Goal: Communication & Community: Participate in discussion

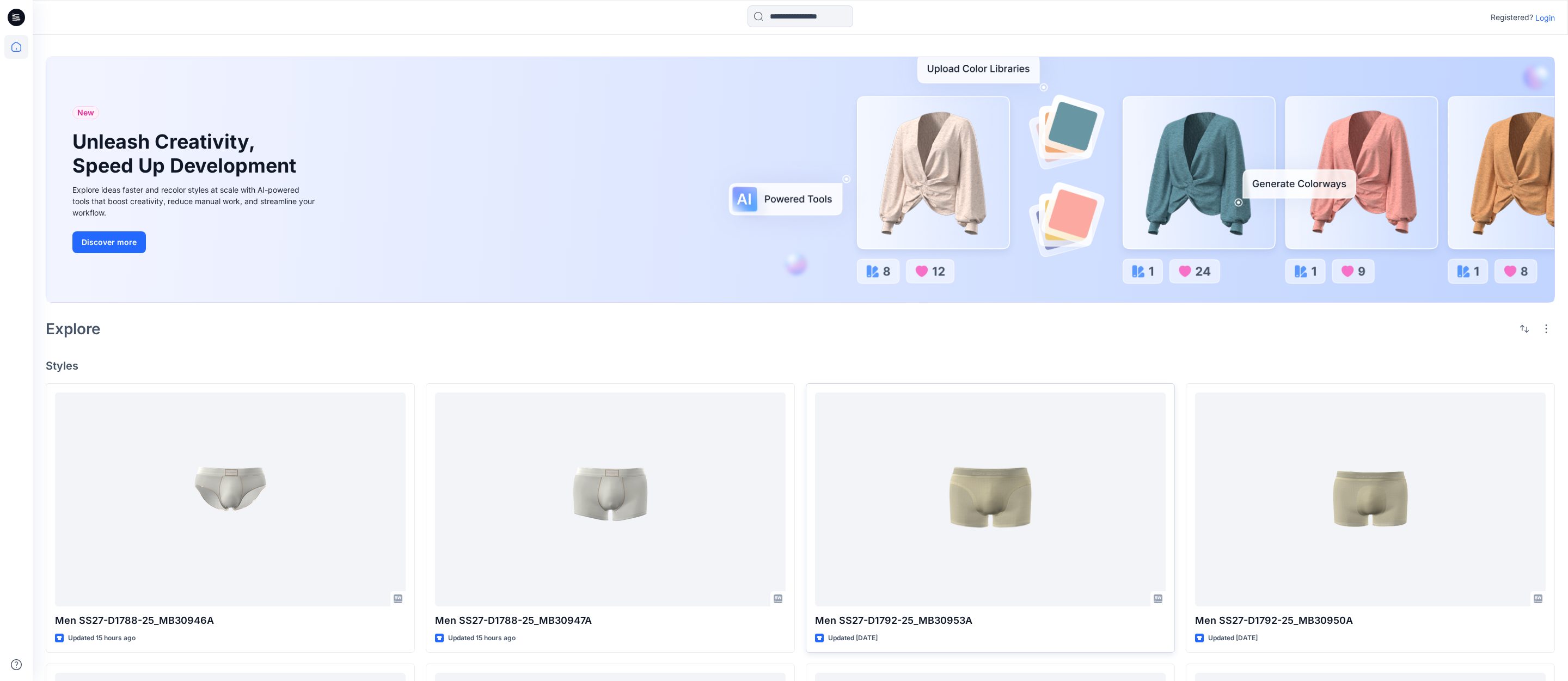
click at [1545, 18] on p "Login" at bounding box center [1545, 17] width 20 height 12
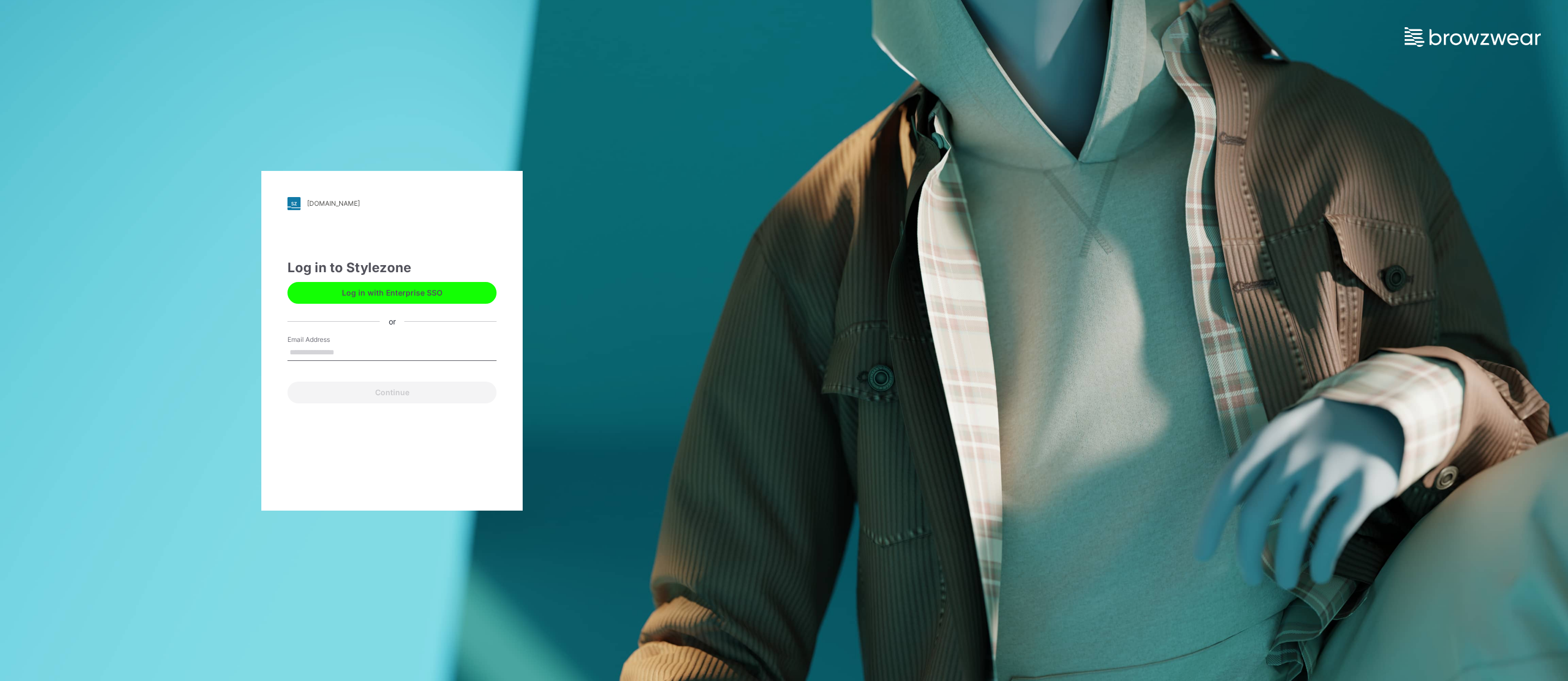
click at [324, 352] on input "Email Address" at bounding box center [392, 352] width 209 height 16
type input "**********"
click at [380, 395] on button "Continue" at bounding box center [392, 392] width 209 height 22
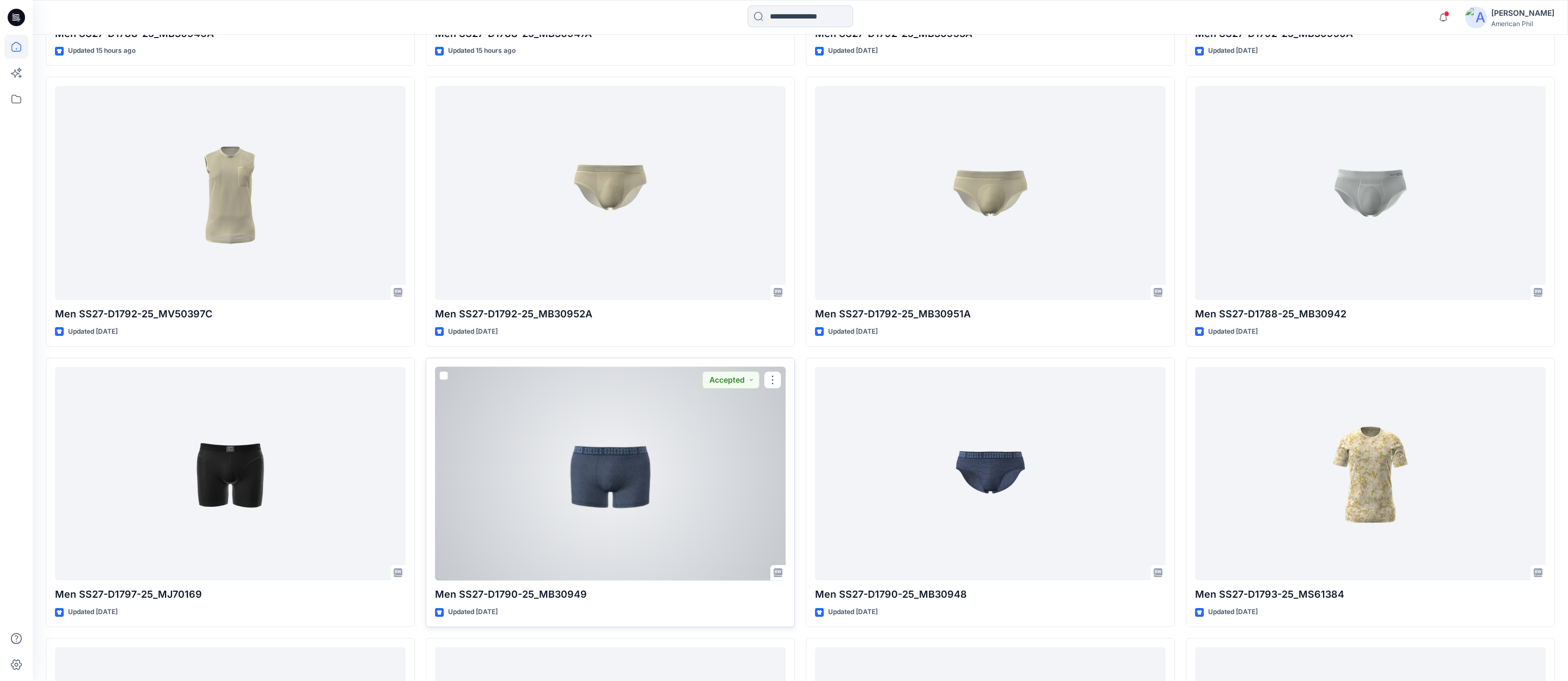
scroll to position [622, 0]
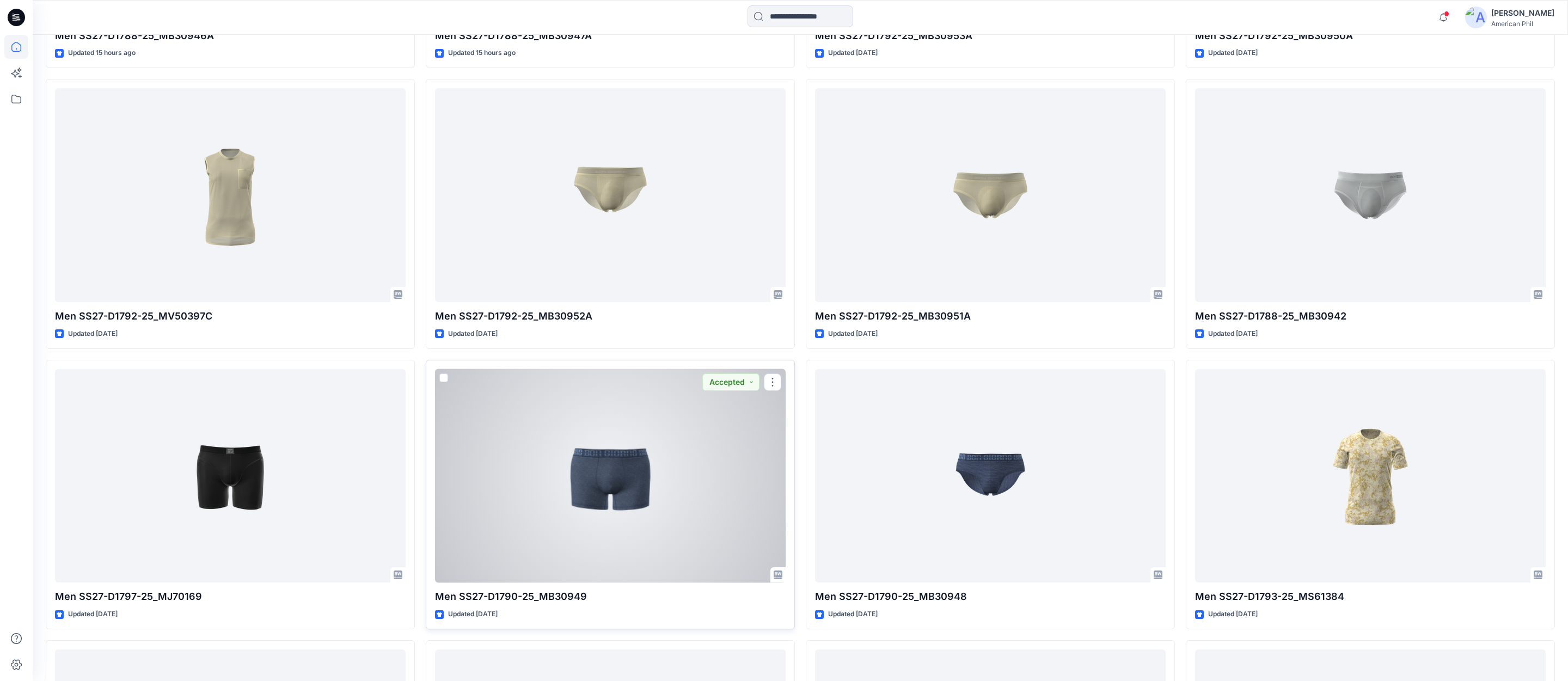
click at [621, 486] on div at bounding box center [610, 476] width 351 height 213
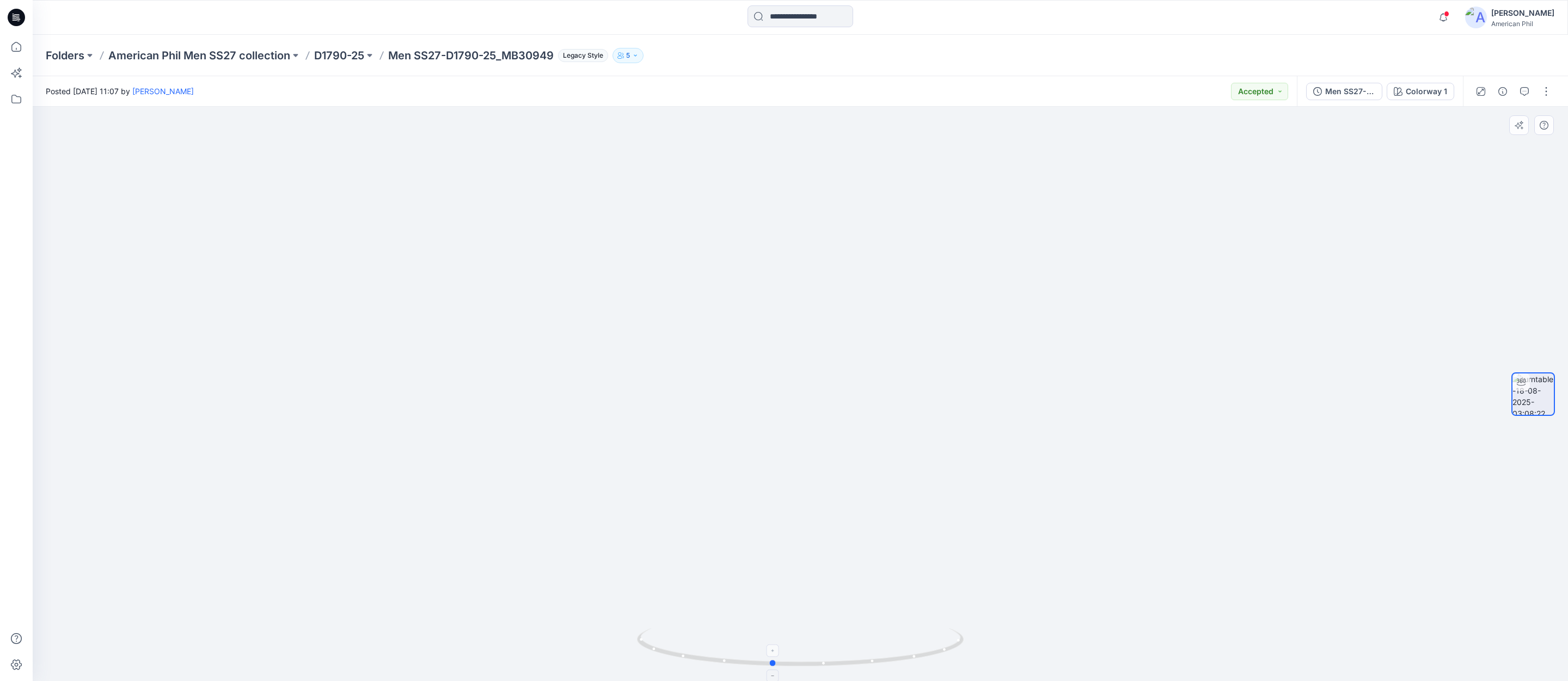
drag, startPoint x: 791, startPoint y: 667, endPoint x: 761, endPoint y: 658, distance: 31.3
click at [762, 666] on icon at bounding box center [801, 648] width 329 height 41
click at [347, 52] on p "D1790-25" at bounding box center [340, 55] width 50 height 15
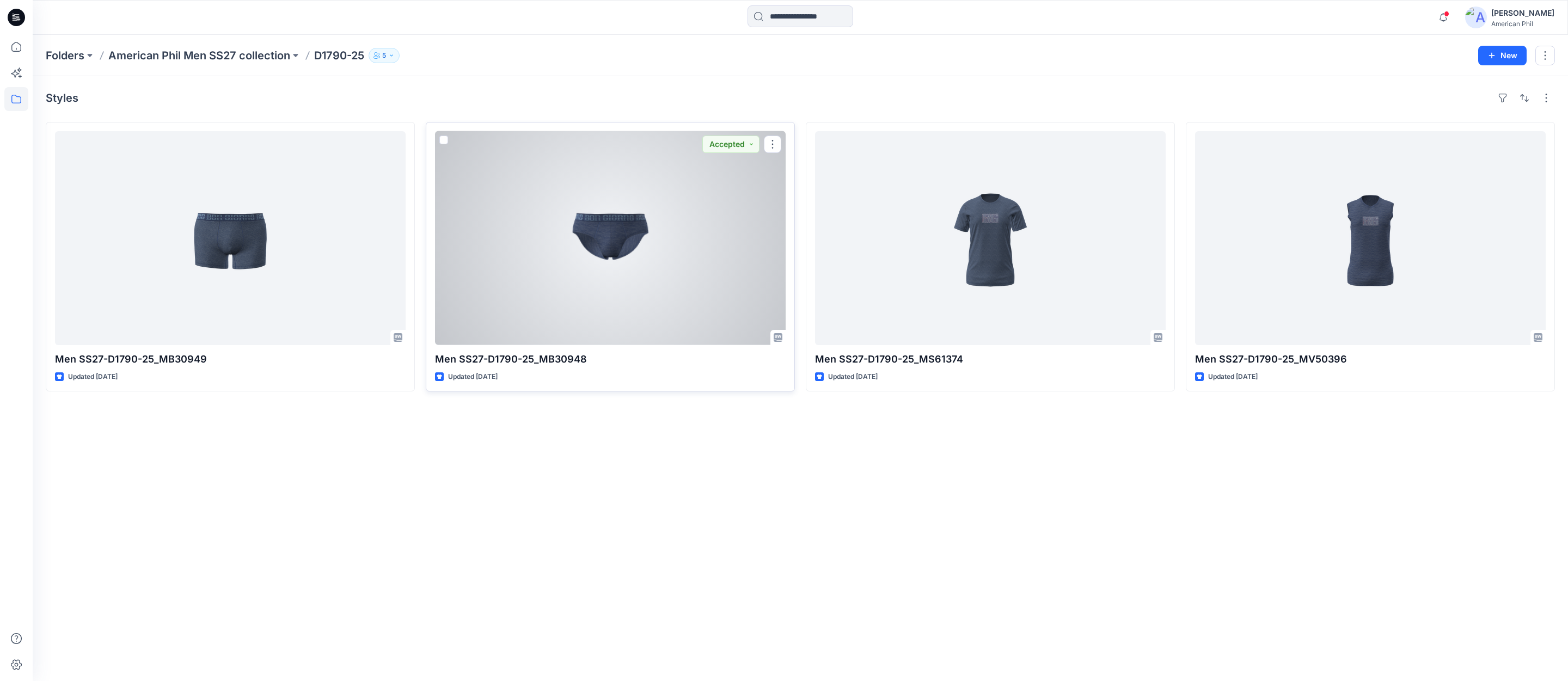
click at [606, 245] on div at bounding box center [610, 238] width 351 height 213
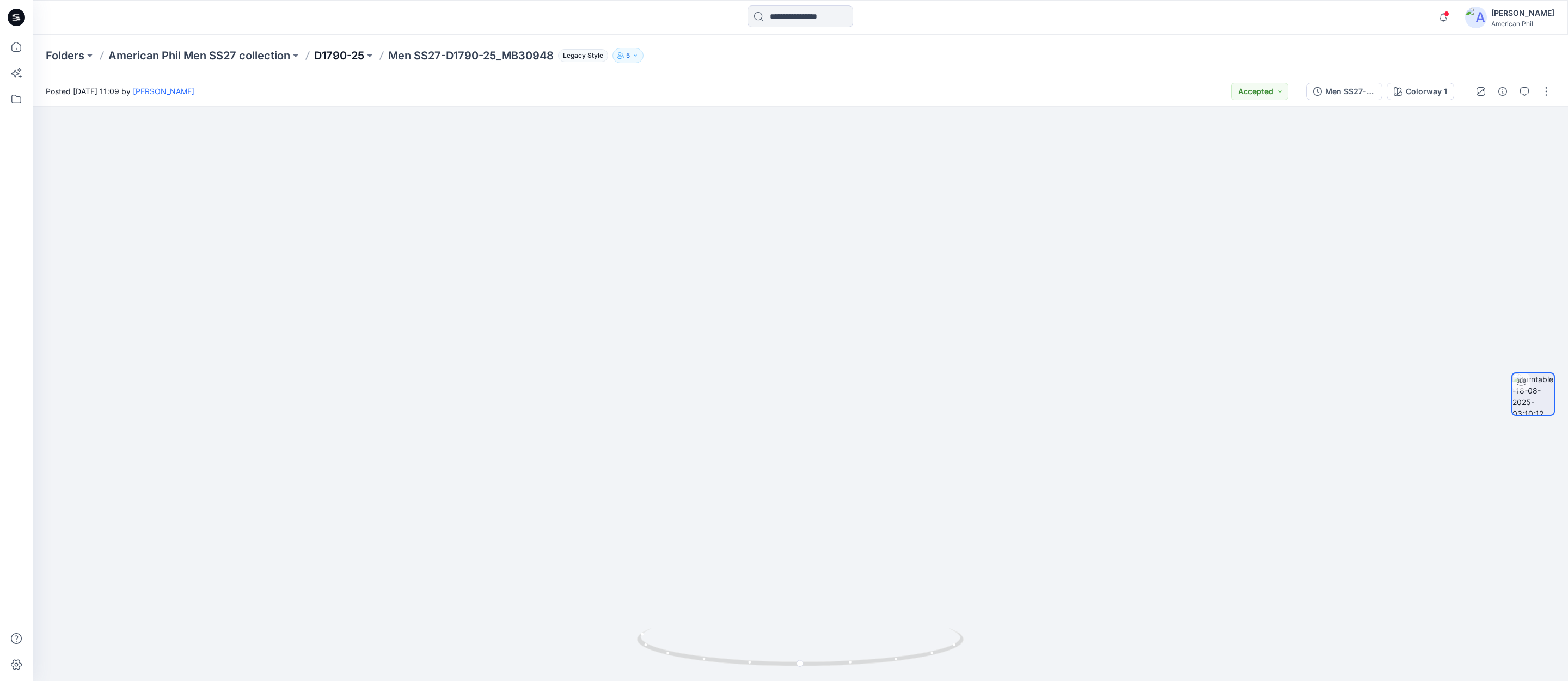
click at [349, 55] on p "D1790-25" at bounding box center [340, 55] width 50 height 15
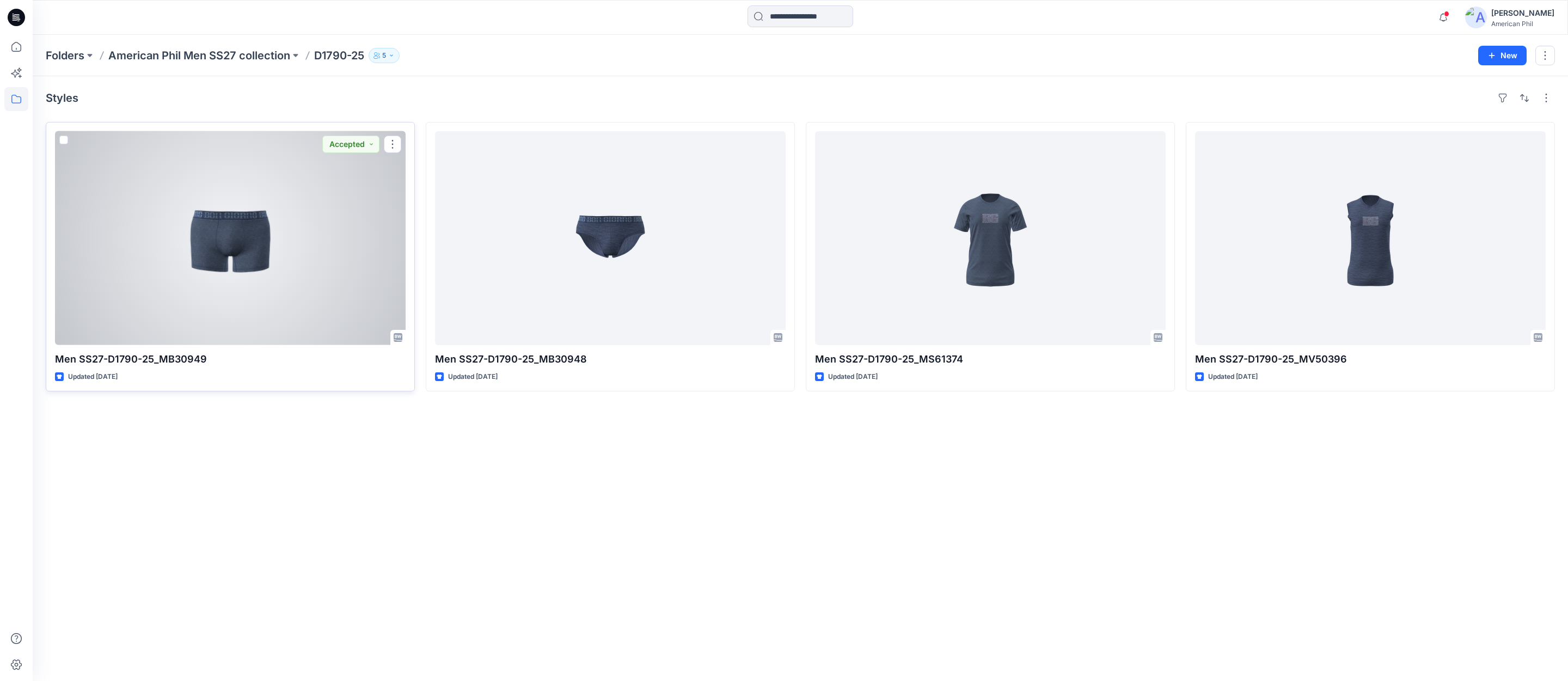
click at [237, 241] on div at bounding box center [230, 238] width 351 height 213
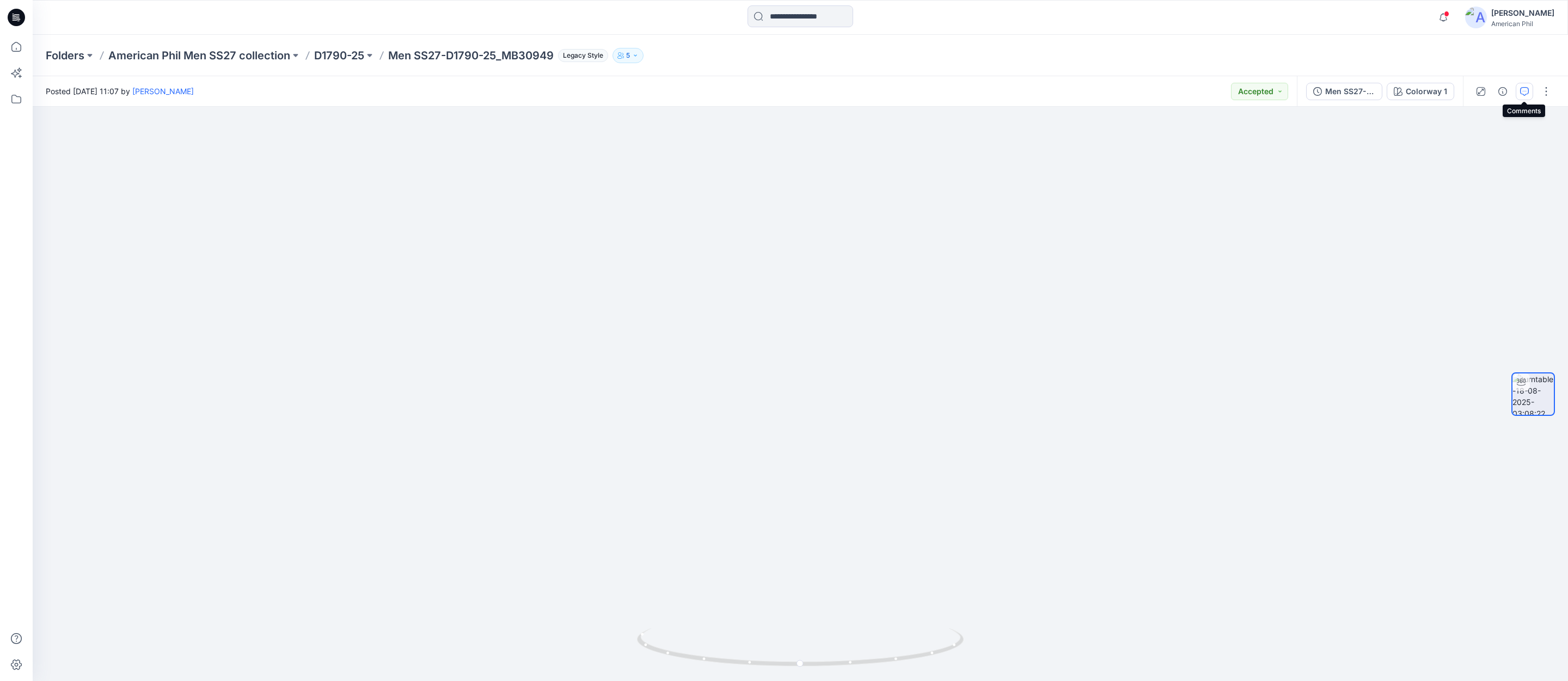
click at [1526, 88] on icon "button" at bounding box center [1524, 92] width 9 height 9
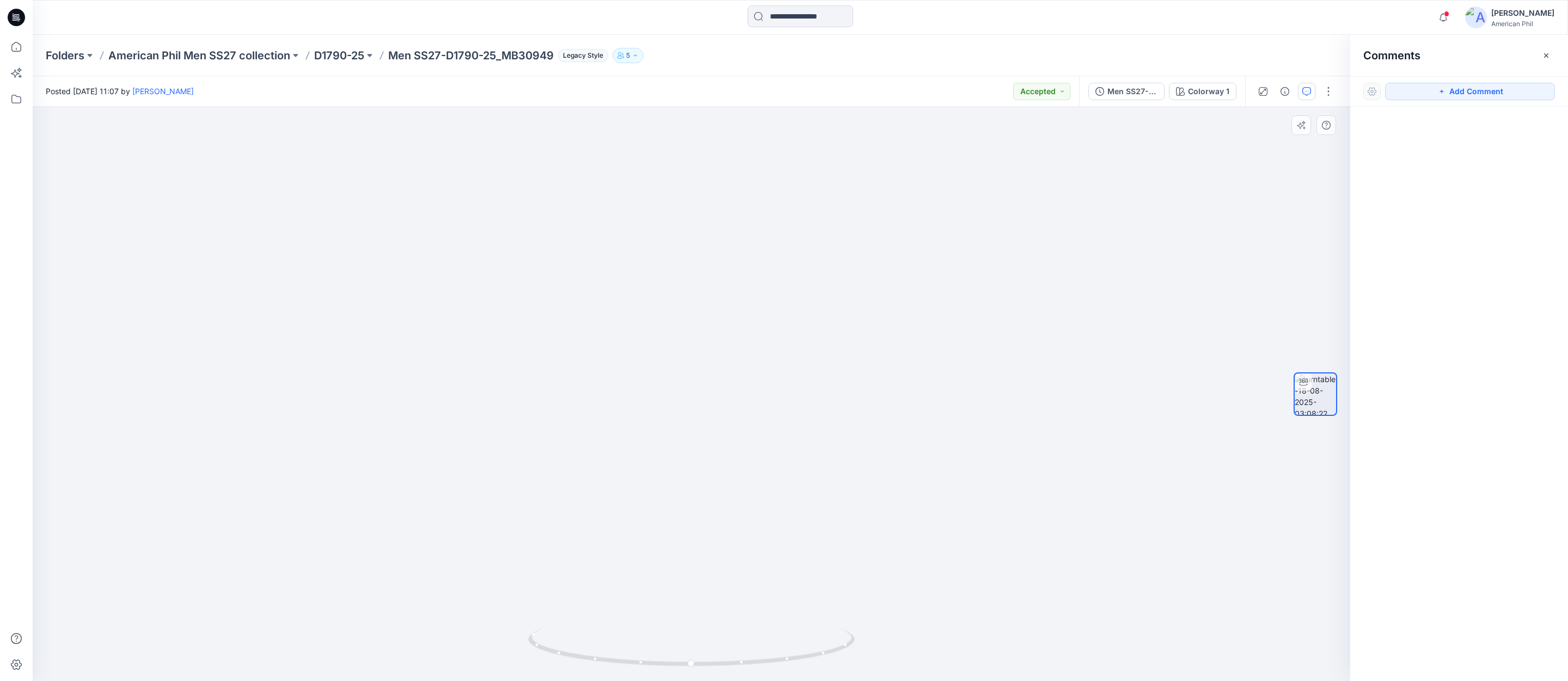
drag, startPoint x: 1479, startPoint y: 93, endPoint x: 1297, endPoint y: 146, distance: 189.6
click at [1473, 95] on button "Add Comment" at bounding box center [1470, 91] width 169 height 17
click at [873, 380] on div "1" at bounding box center [691, 393] width 1317 height 574
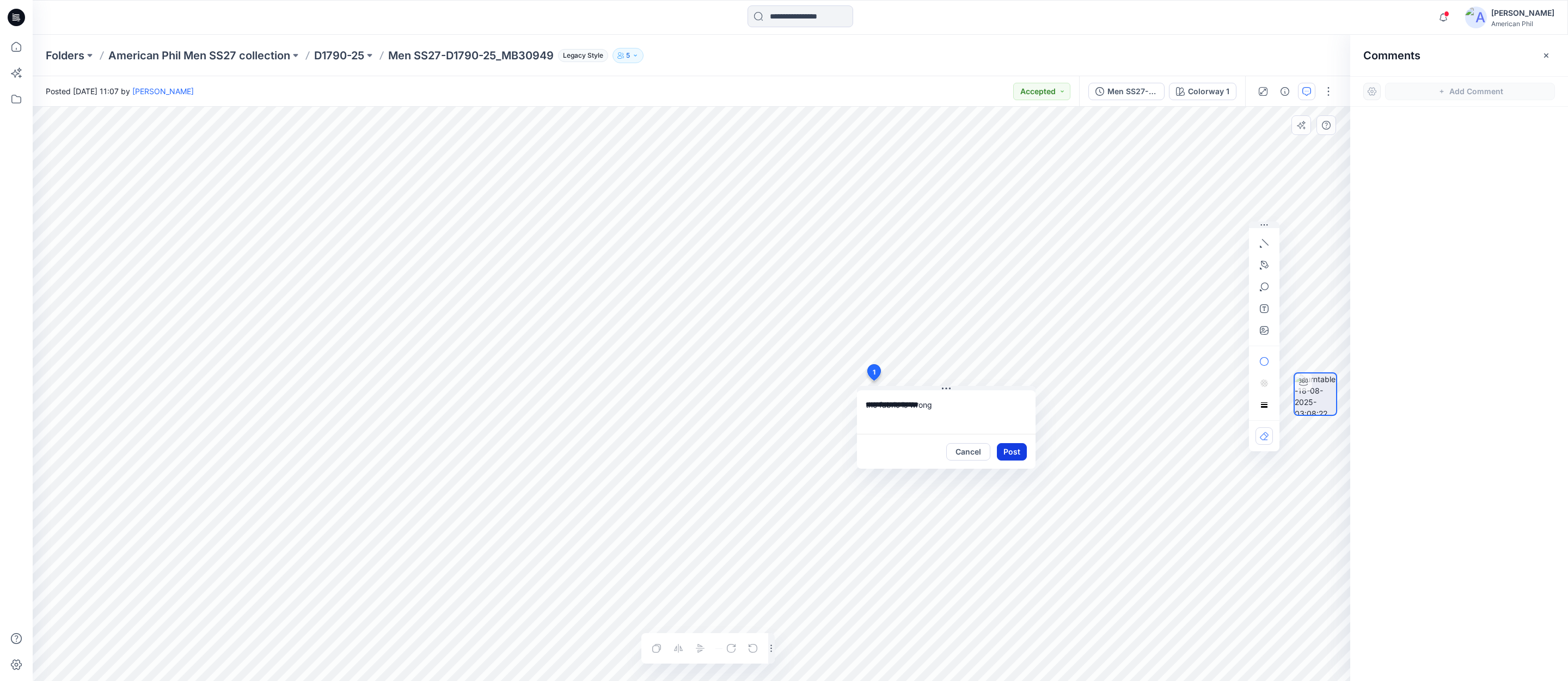
type textarea "**********"
click at [1012, 450] on button "Post" at bounding box center [1011, 451] width 30 height 17
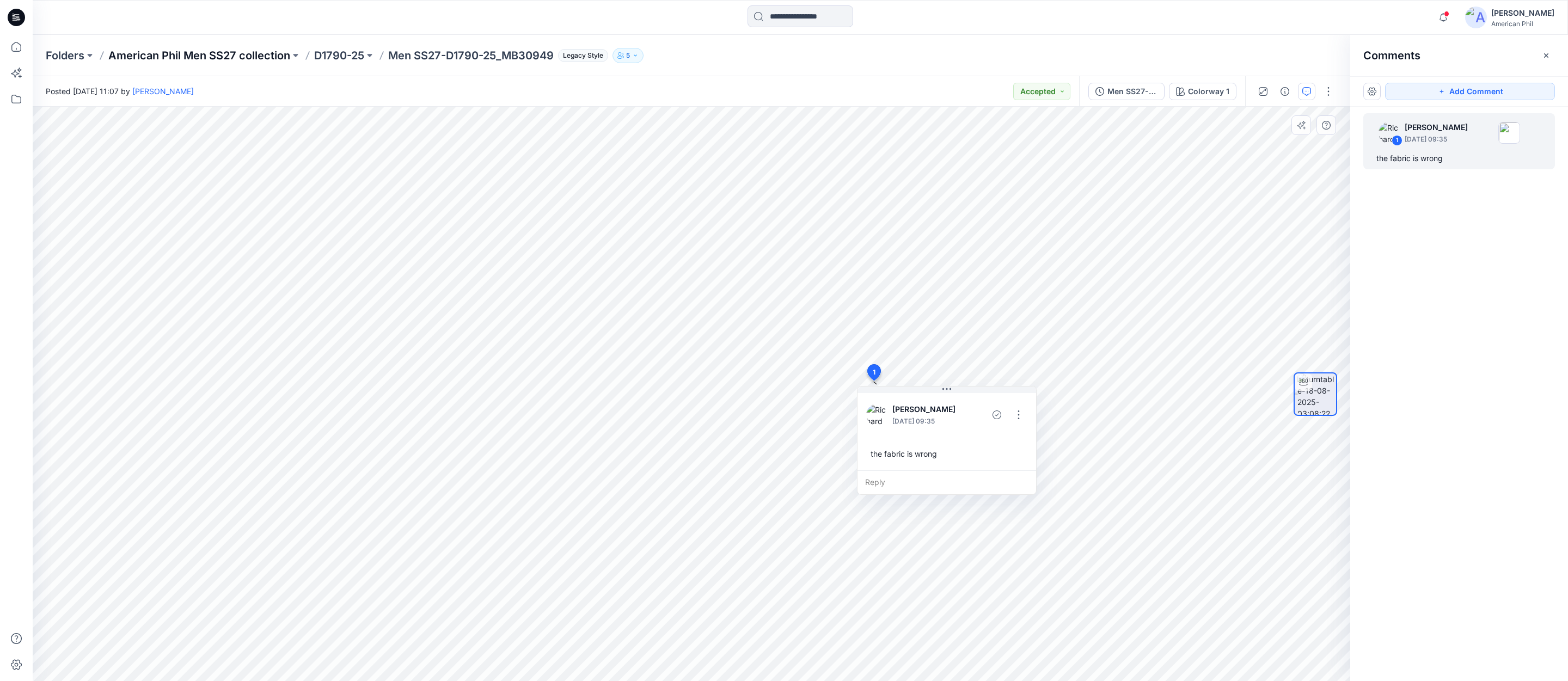
click at [230, 56] on p "American Phil Men SS27 collection" at bounding box center [199, 55] width 182 height 15
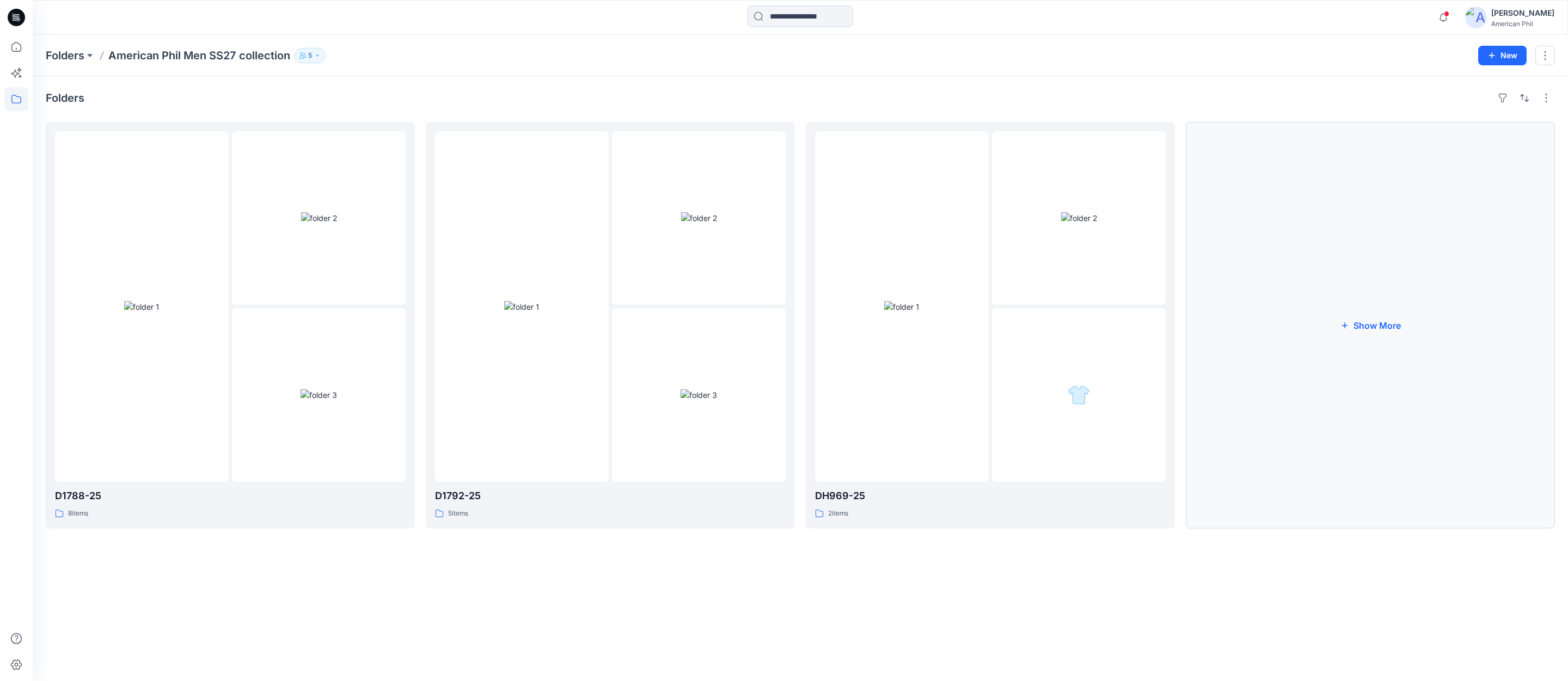
click at [1377, 325] on button "Show More" at bounding box center [1371, 324] width 369 height 406
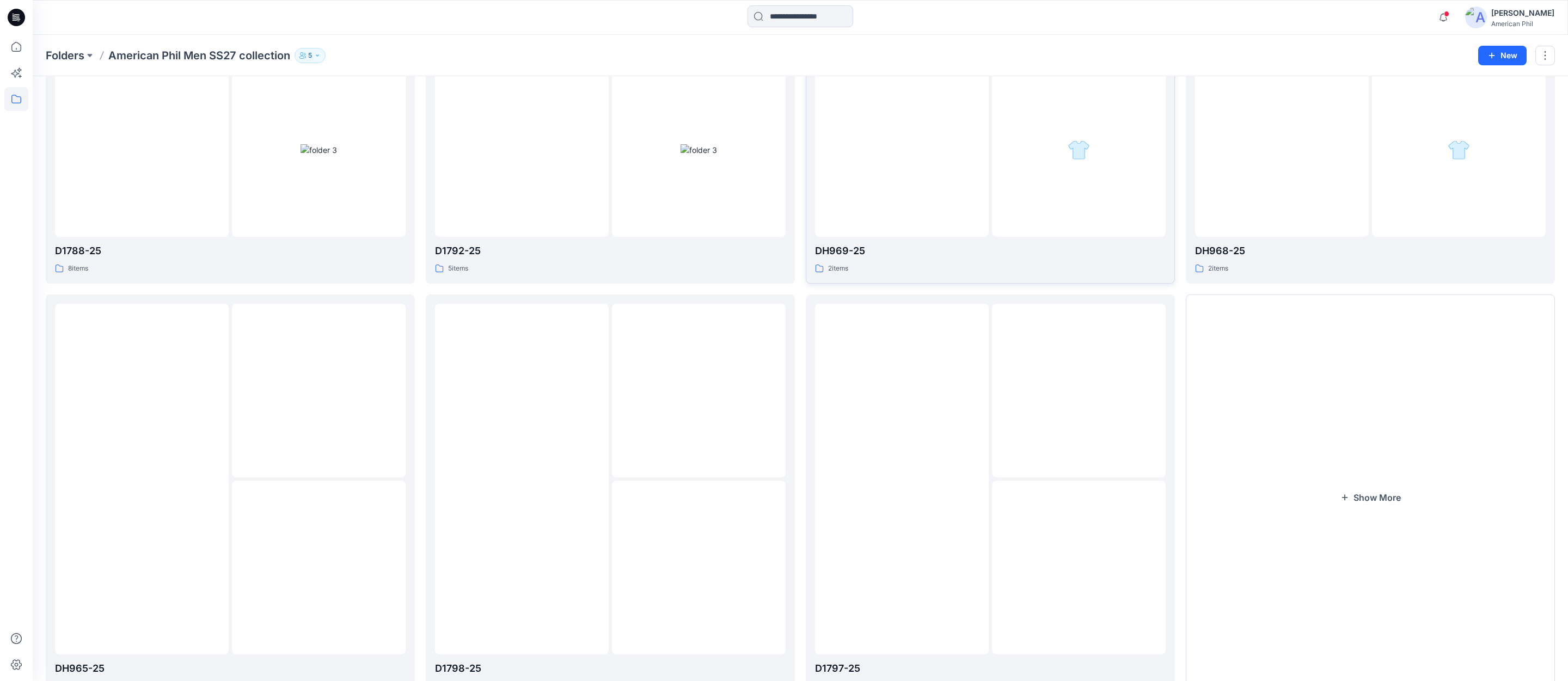
scroll to position [295, 0]
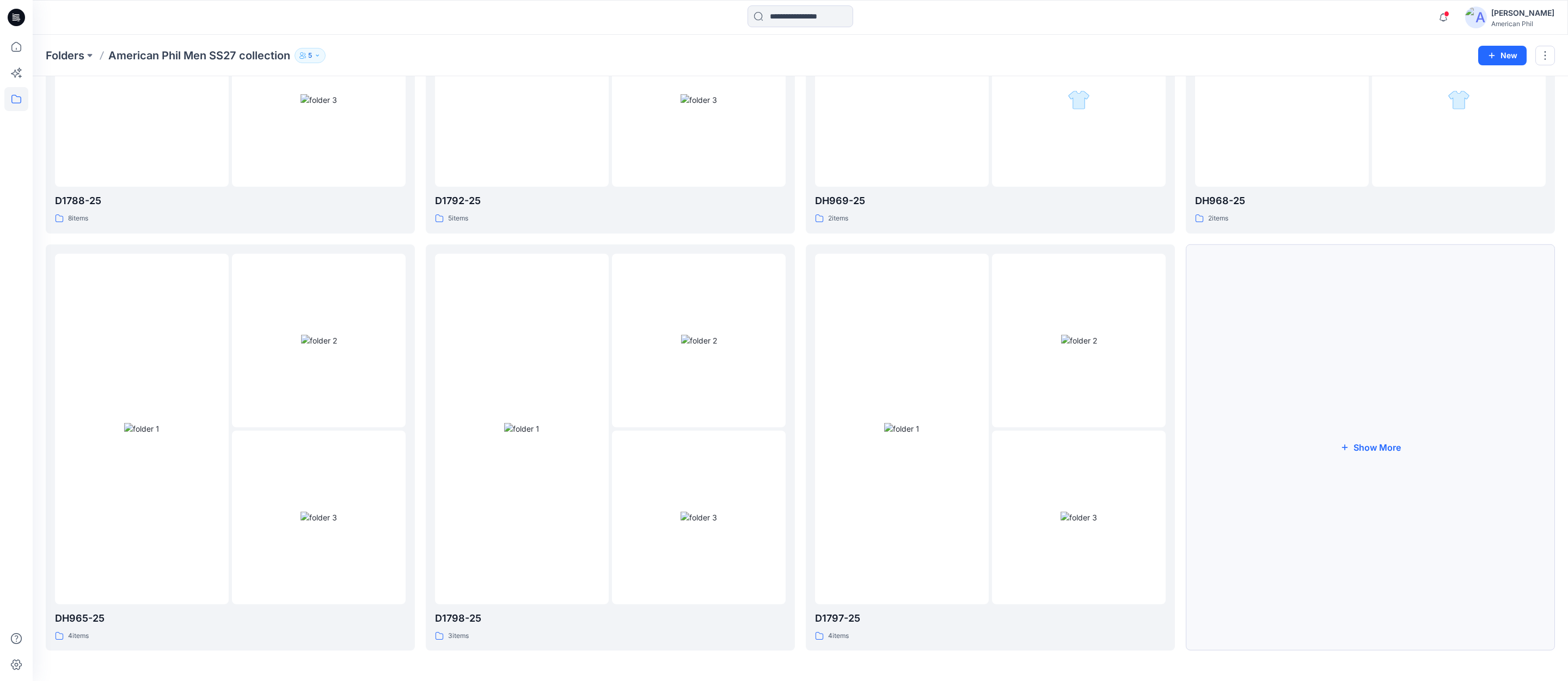
click at [1381, 449] on button "Show More" at bounding box center [1371, 447] width 369 height 406
click at [894, 424] on img at bounding box center [901, 428] width 35 height 12
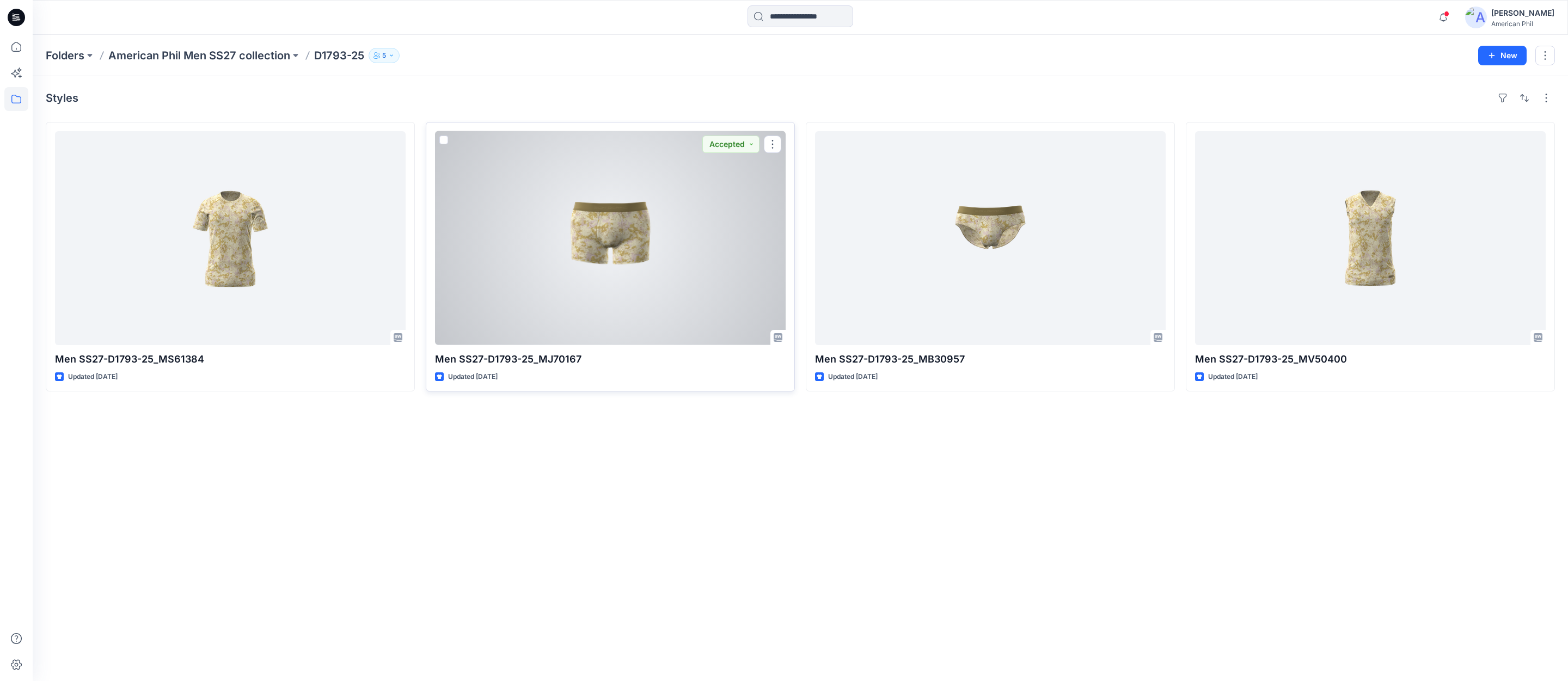
click at [621, 221] on div at bounding box center [610, 238] width 351 height 213
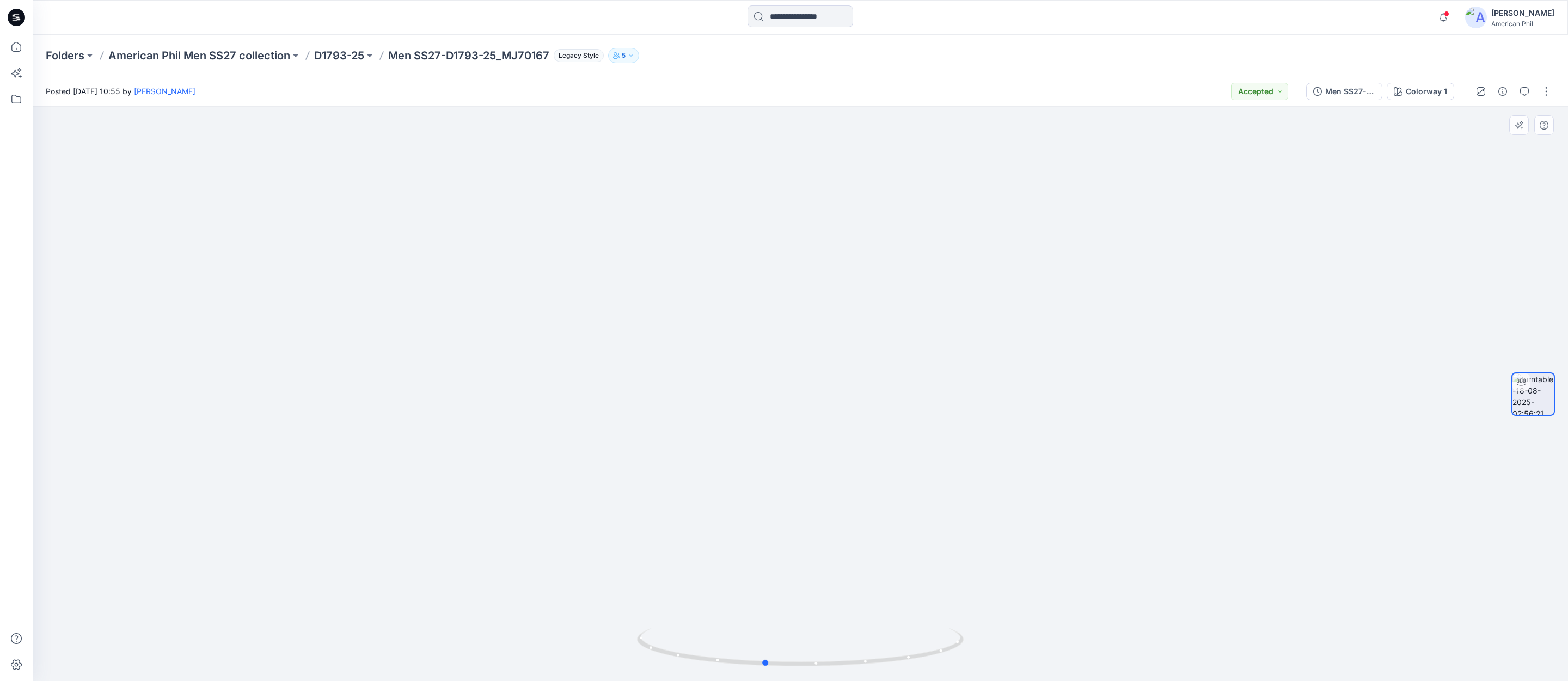
drag, startPoint x: 759, startPoint y: 661, endPoint x: 1028, endPoint y: 640, distance: 269.8
click at [1028, 640] on div at bounding box center [799, 393] width 1535 height 574
click at [223, 49] on p "American Phil Men SS27 collection" at bounding box center [199, 55] width 182 height 15
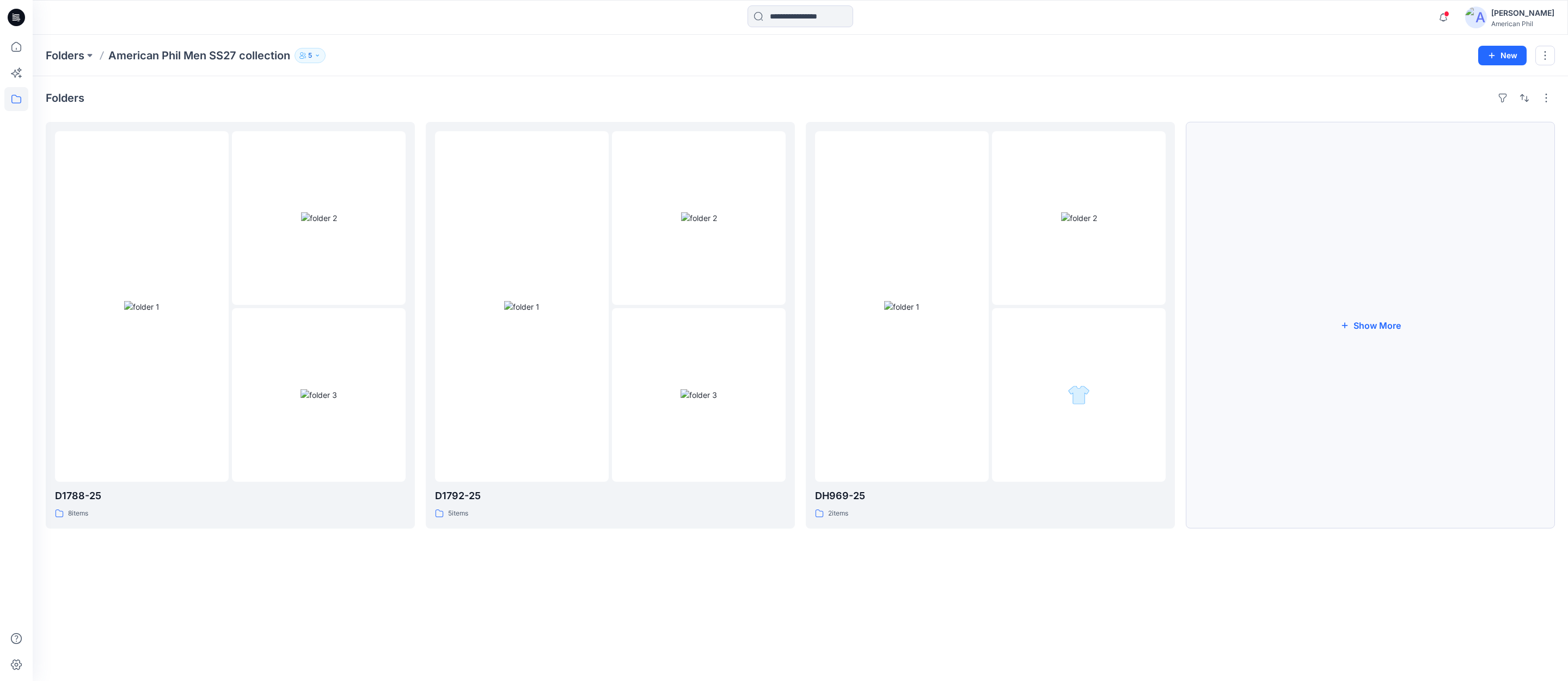
click at [1369, 328] on button "Show More" at bounding box center [1371, 324] width 369 height 406
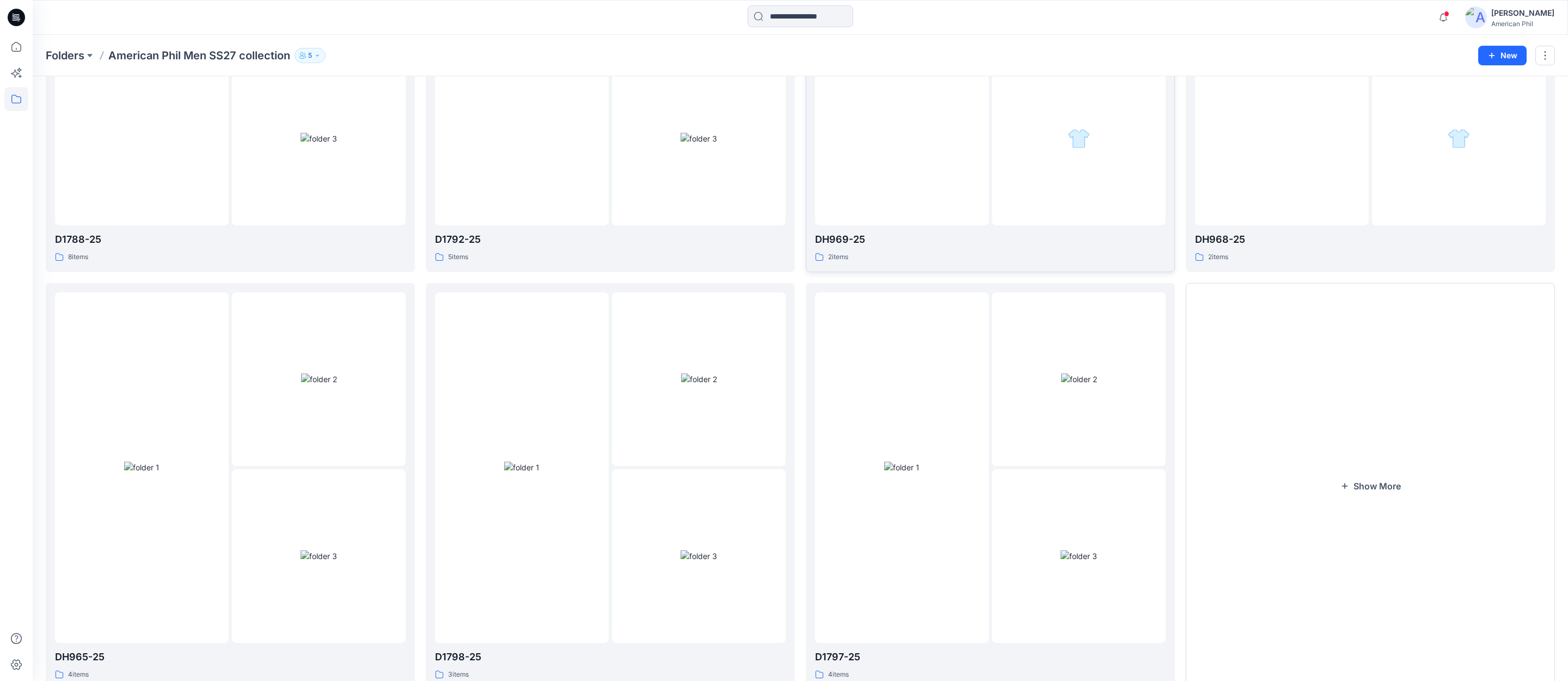
scroll to position [295, 0]
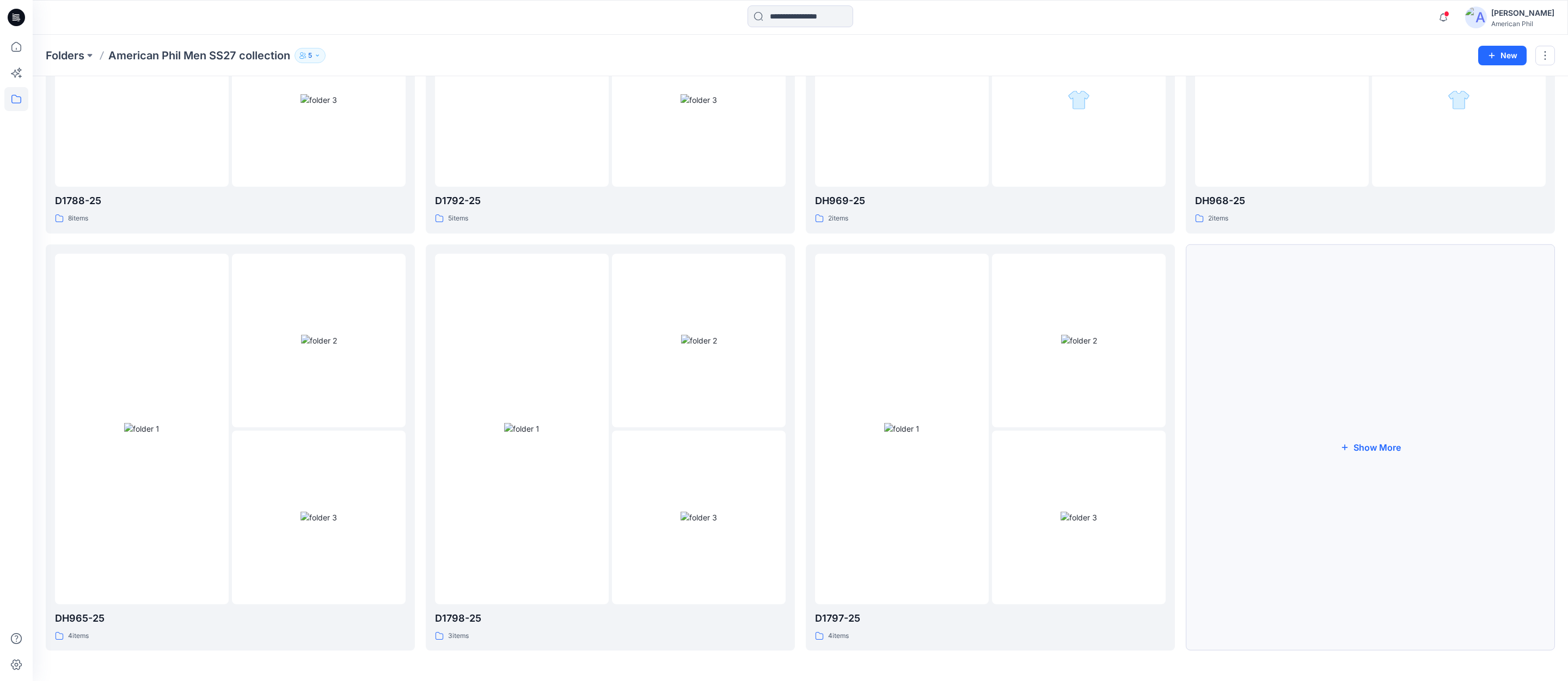
click at [1377, 448] on button "Show More" at bounding box center [1371, 447] width 369 height 406
